Goal: Complete application form

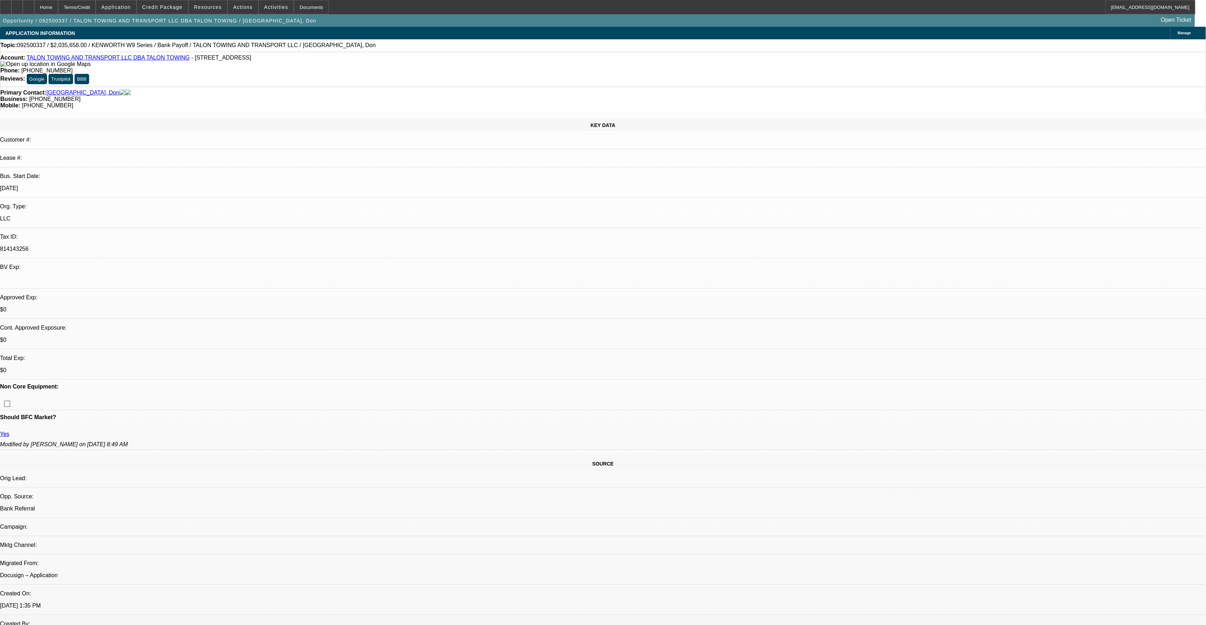
select select "0"
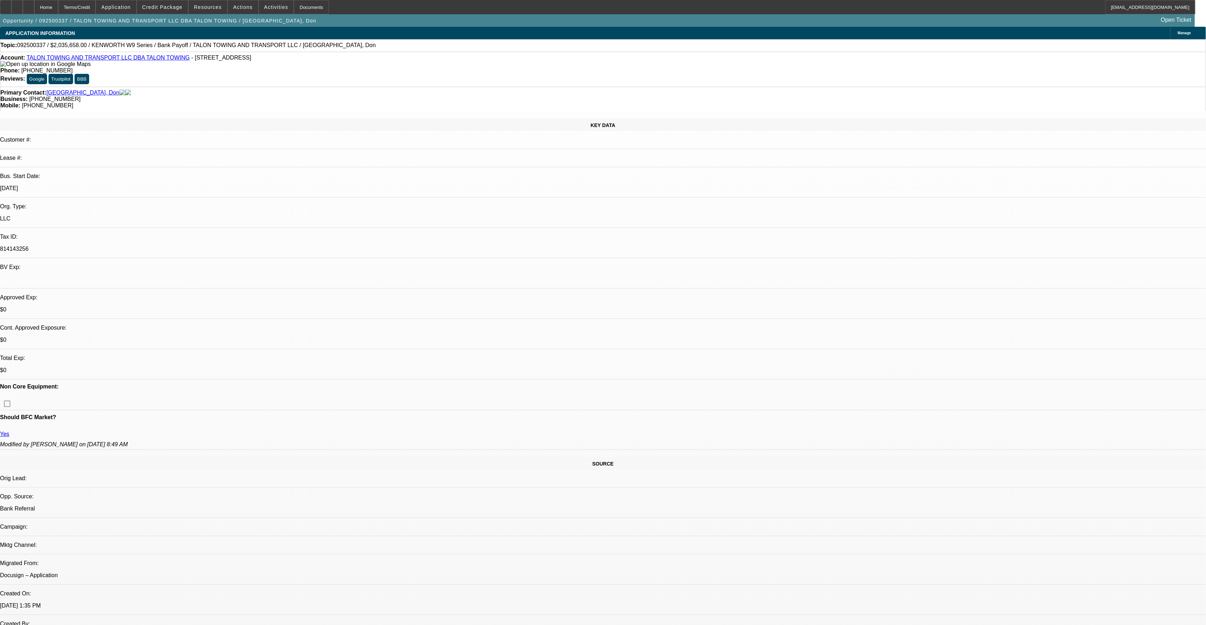
select select "0"
select select "1"
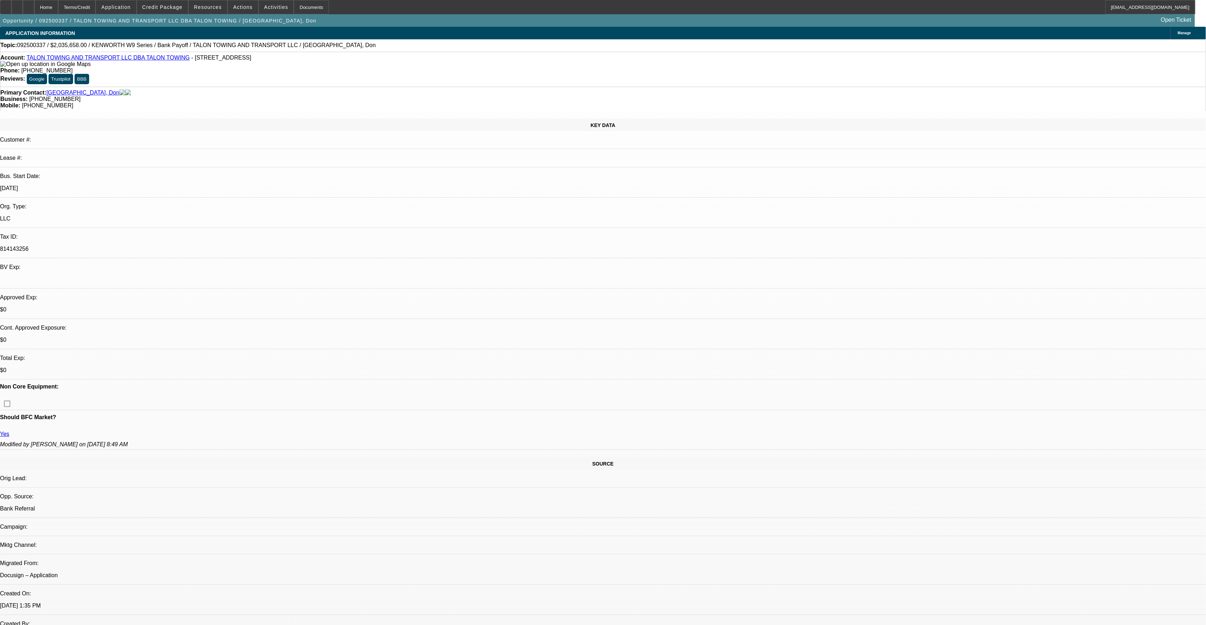
select select "2"
select select "6"
select select "1"
select select "2"
select select "6"
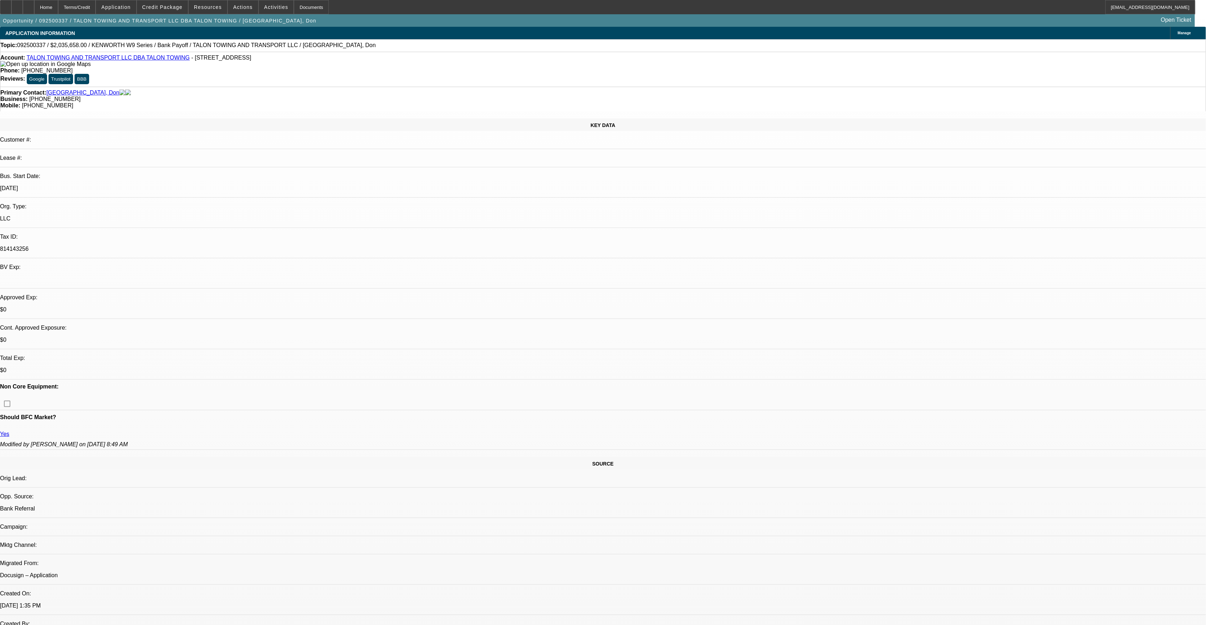
select select "1"
select select "2"
select select "6"
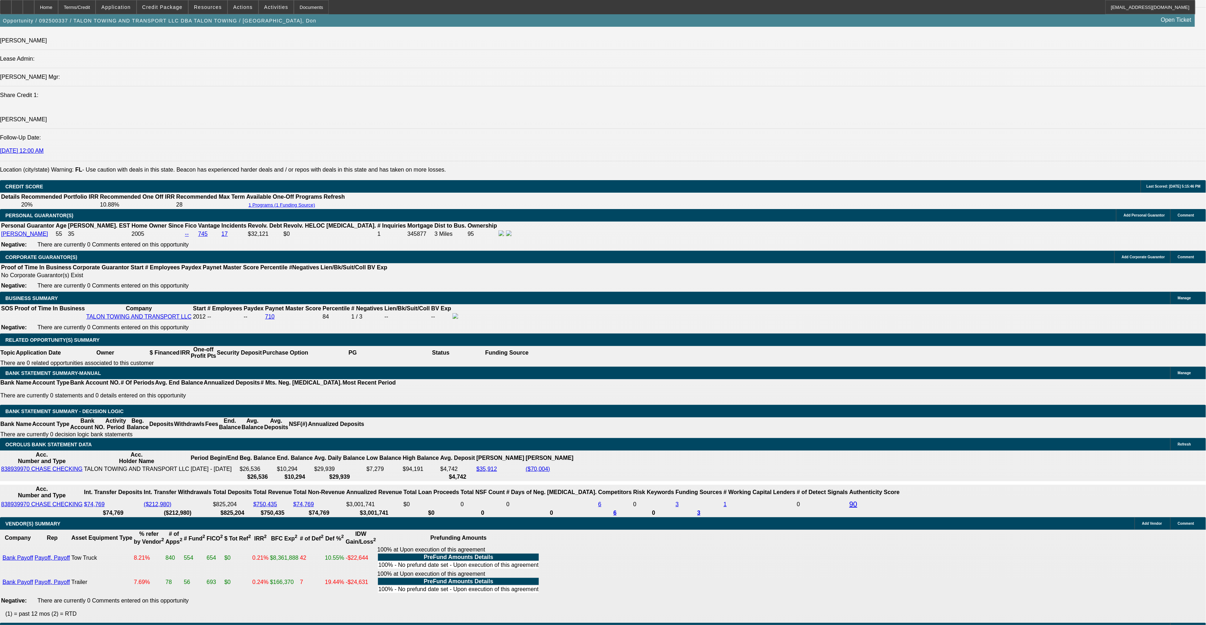
scroll to position [919, 0]
